Goal: Task Accomplishment & Management: Manage account settings

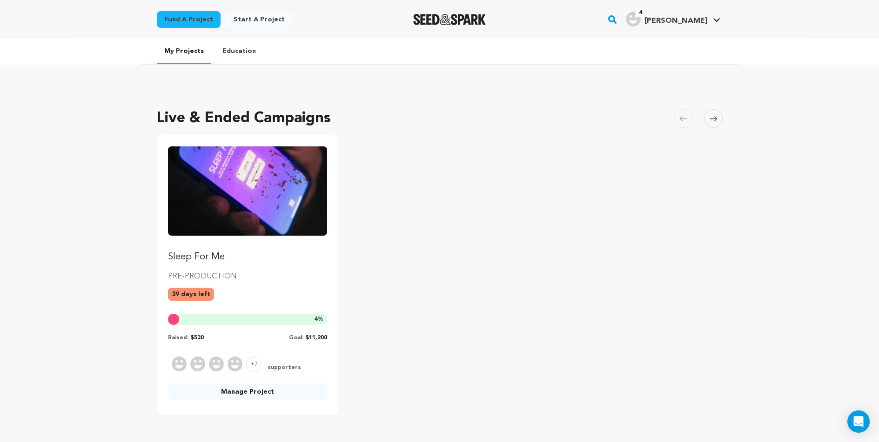
click at [259, 164] on img "Fund Sleep For Me" at bounding box center [248, 191] width 160 height 89
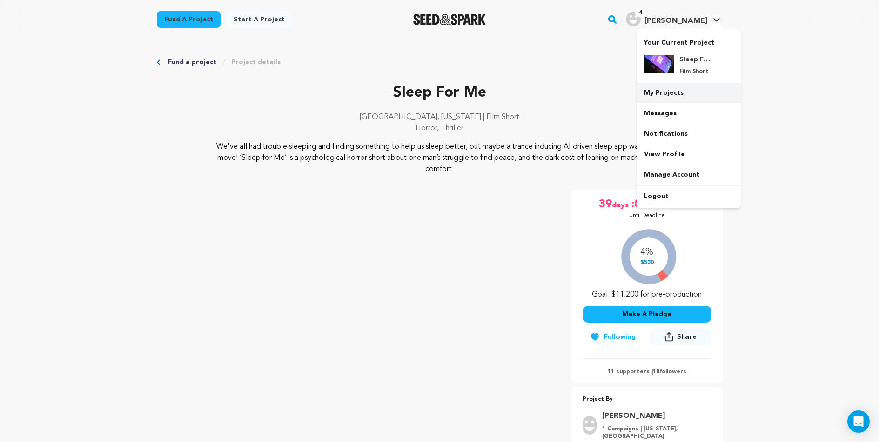
click at [669, 96] on link "My Projects" at bounding box center [688, 93] width 104 height 20
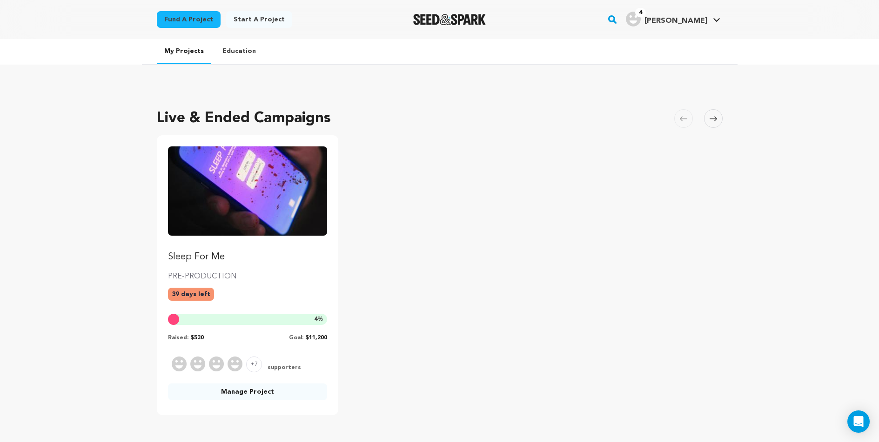
click at [254, 393] on link "Manage Project" at bounding box center [248, 392] width 160 height 17
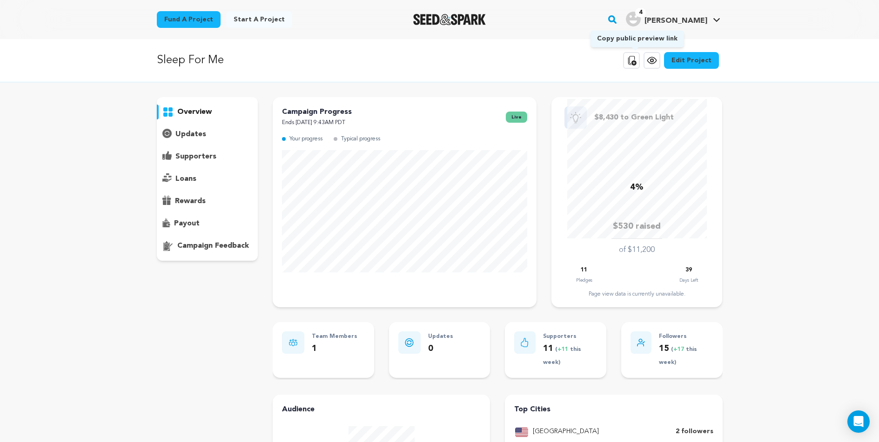
click at [635, 63] on icon at bounding box center [631, 60] width 8 height 9
click at [654, 67] on link "View project" at bounding box center [651, 60] width 17 height 17
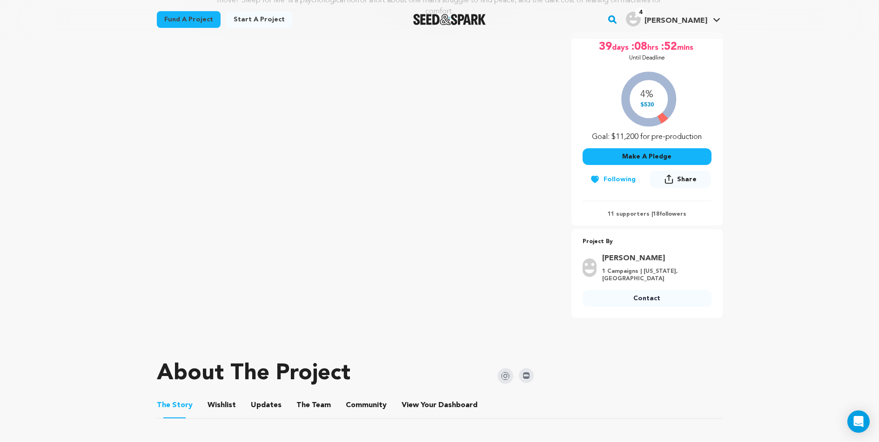
scroll to position [47, 0]
